Goal: Transaction & Acquisition: Purchase product/service

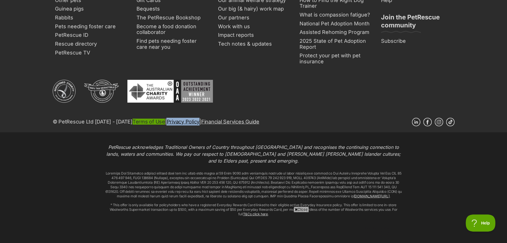
click at [136, 119] on link "Terms of Use" at bounding box center [149, 122] width 32 height 6
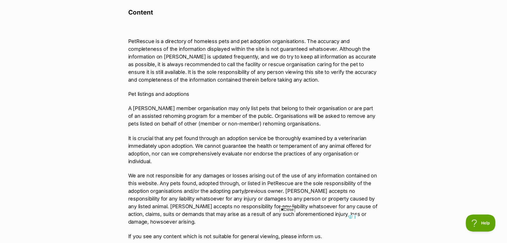
scroll to position [122, 0]
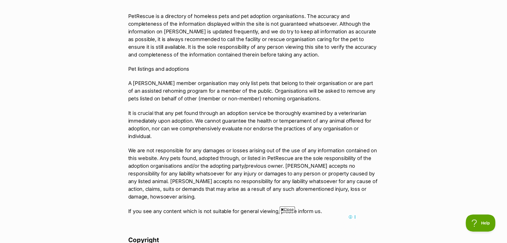
click at [199, 94] on p "A PetRescue member organisation may only list pets that belong to their organis…" at bounding box center [253, 90] width 251 height 23
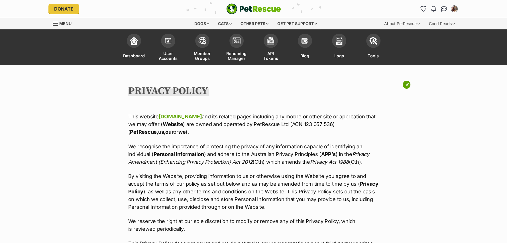
click at [268, 113] on p "This website www.petrescue.com.au and its related pages including any mobile or…" at bounding box center [253, 124] width 251 height 23
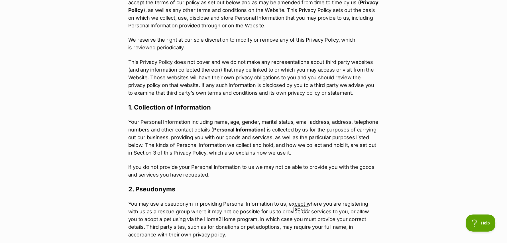
click at [288, 146] on p "Your Personal Information including name, age, gender, marital status, email ad…" at bounding box center [253, 137] width 251 height 38
click at [304, 132] on p "Your Personal Information including name, age, gender, marital status, email ad…" at bounding box center [253, 137] width 251 height 38
drag, startPoint x: 126, startPoint y: 124, endPoint x: 233, endPoint y: 123, distance: 107.2
click at [272, 125] on p "Your Personal Information including name, age, gender, marital status, email ad…" at bounding box center [253, 137] width 251 height 38
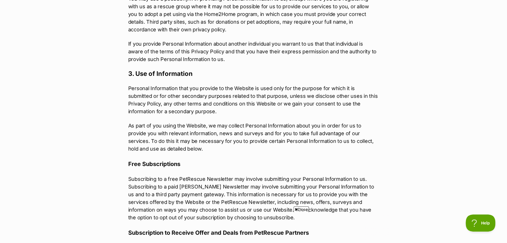
scroll to position [0, 0]
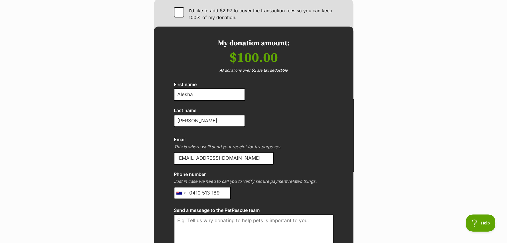
scroll to position [550, 0]
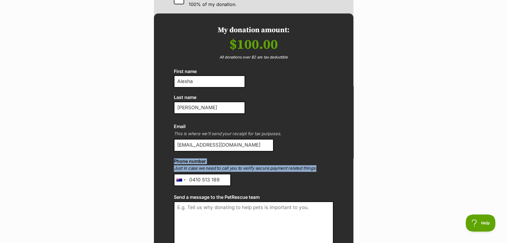
drag, startPoint x: 174, startPoint y: 138, endPoint x: 316, endPoint y: 147, distance: 142.2
click at [316, 158] on div "Phone number Just in case we need to call you to verify secure payment related …" at bounding box center [254, 171] width 160 height 27
click at [242, 158] on label "Phone number" at bounding box center [254, 160] width 160 height 5
click at [231, 174] on input "0410 513 189" at bounding box center [202, 180] width 57 height 13
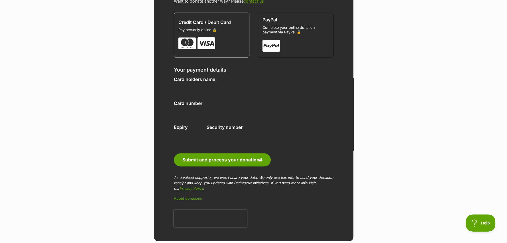
scroll to position [864, 0]
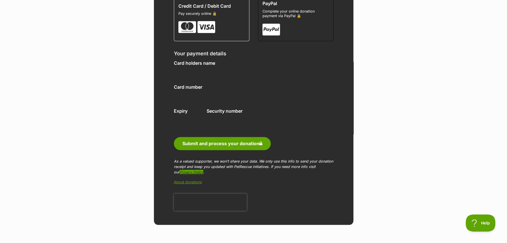
click at [183, 170] on link "Privacy Policy" at bounding box center [192, 172] width 24 height 4
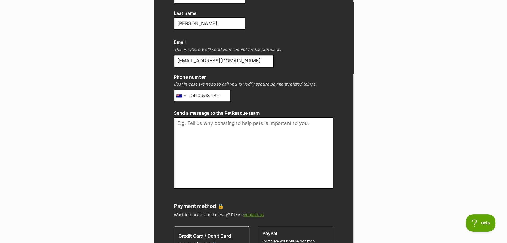
scroll to position [609, 0]
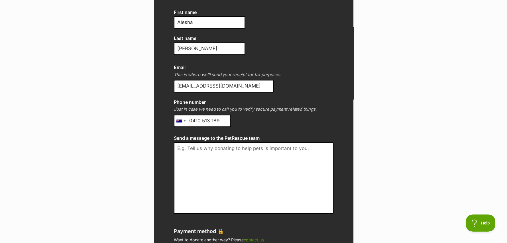
click at [206, 115] on input "0410 513 189" at bounding box center [202, 121] width 57 height 13
click at [257, 135] on label "Send a message to the PetRescue team" at bounding box center [254, 137] width 160 height 5
click at [257, 142] on textarea "Send a message to the PetRescue team" at bounding box center [254, 177] width 160 height 71
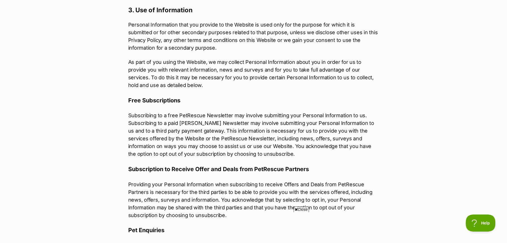
scroll to position [440, 0]
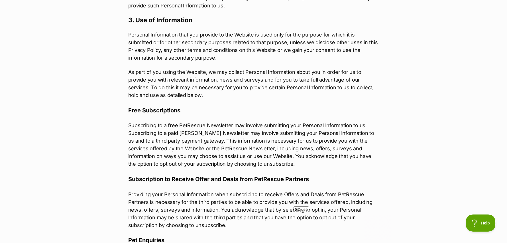
click at [304, 40] on p "Personal Information that you provide to the Website is used only for the purpo…" at bounding box center [253, 46] width 251 height 31
drag, startPoint x: 258, startPoint y: 42, endPoint x: 155, endPoint y: 43, distance: 103.4
click at [155, 43] on p "Personal Information that you provide to the Website is used only for the purpo…" at bounding box center [253, 46] width 251 height 31
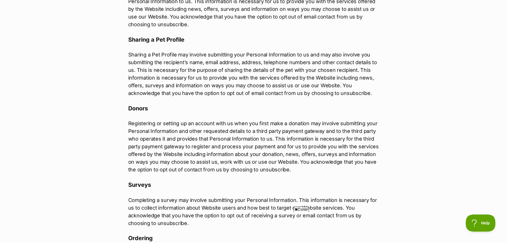
scroll to position [767, 0]
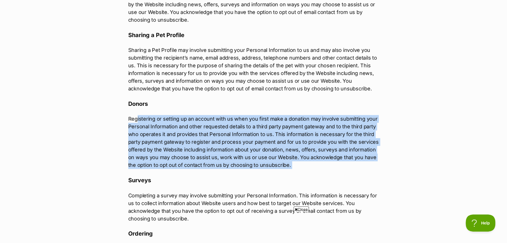
drag, startPoint x: 301, startPoint y: 164, endPoint x: 136, endPoint y: 116, distance: 172.1
click at [136, 116] on p "Registering or setting up an account with us when you first make a donation may…" at bounding box center [253, 142] width 251 height 54
click at [229, 138] on p "Registering or setting up an account with us when you first make a donation may…" at bounding box center [253, 142] width 251 height 54
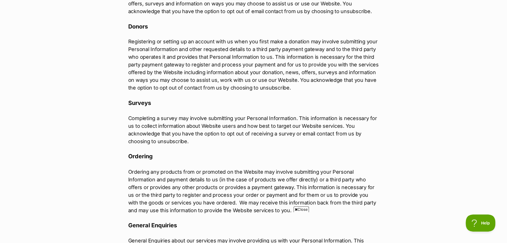
scroll to position [843, 0]
